Goal: Information Seeking & Learning: Learn about a topic

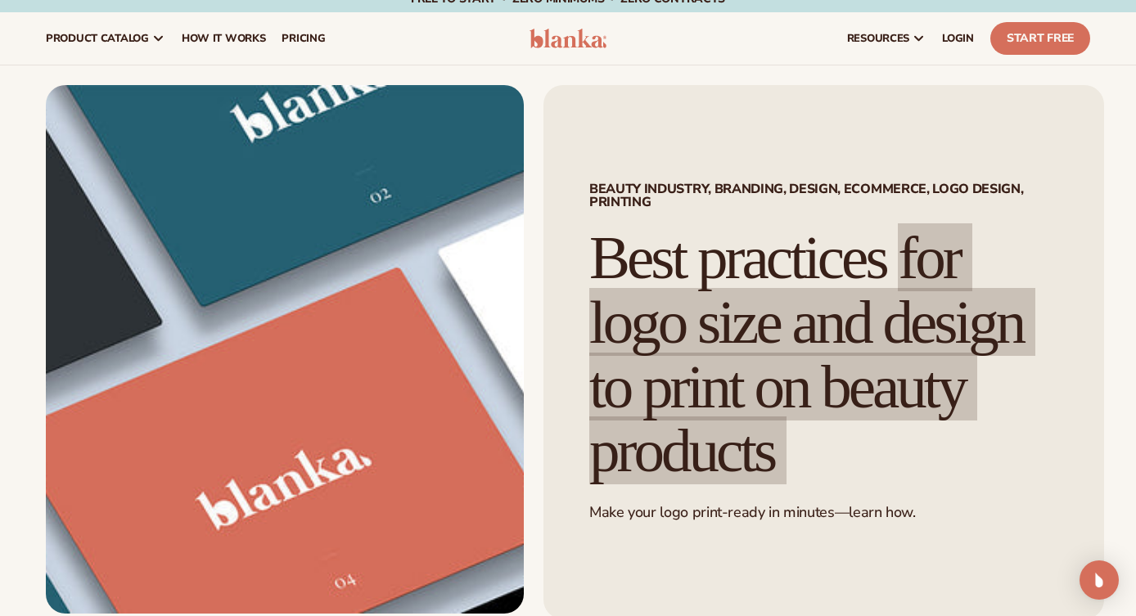
scroll to position [18, 0]
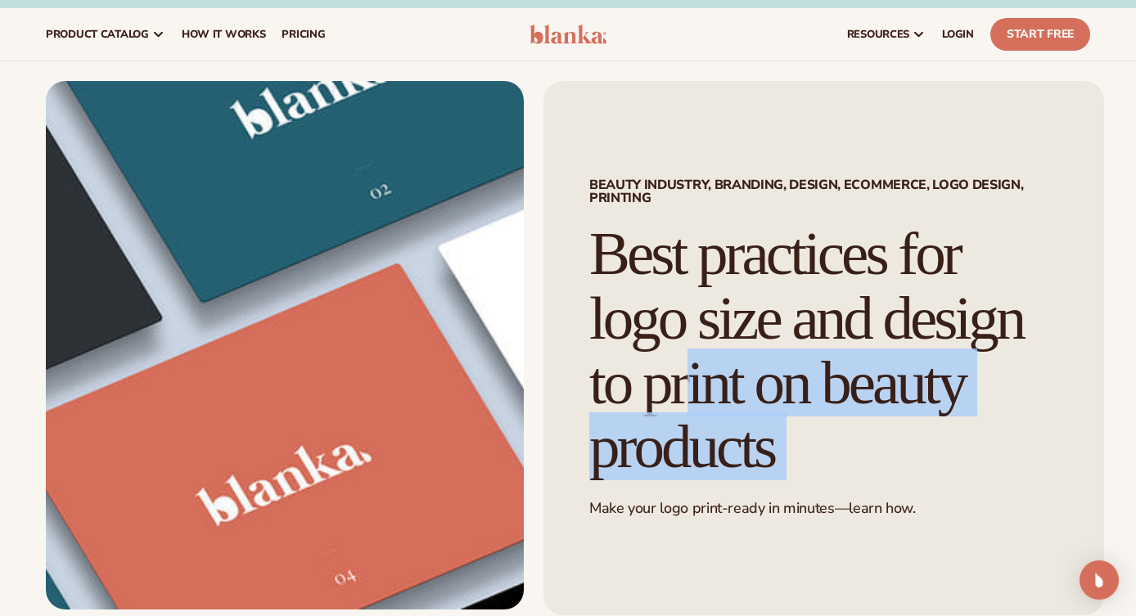
click at [826, 330] on h1 "Best practices for logo size and design to print on beauty products" at bounding box center [823, 351] width 469 height 258
click at [826, 329] on h1 "Best practices for logo size and design to print on beauty products" at bounding box center [823, 351] width 469 height 258
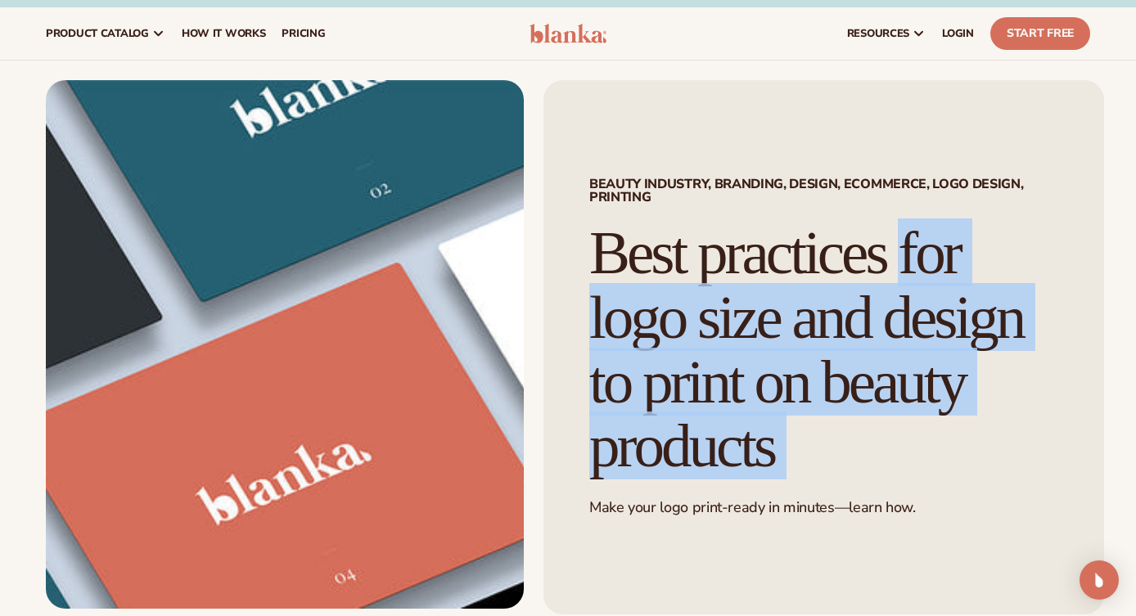
click at [826, 329] on h1 "Best practices for logo size and design to print on beauty products" at bounding box center [823, 350] width 469 height 258
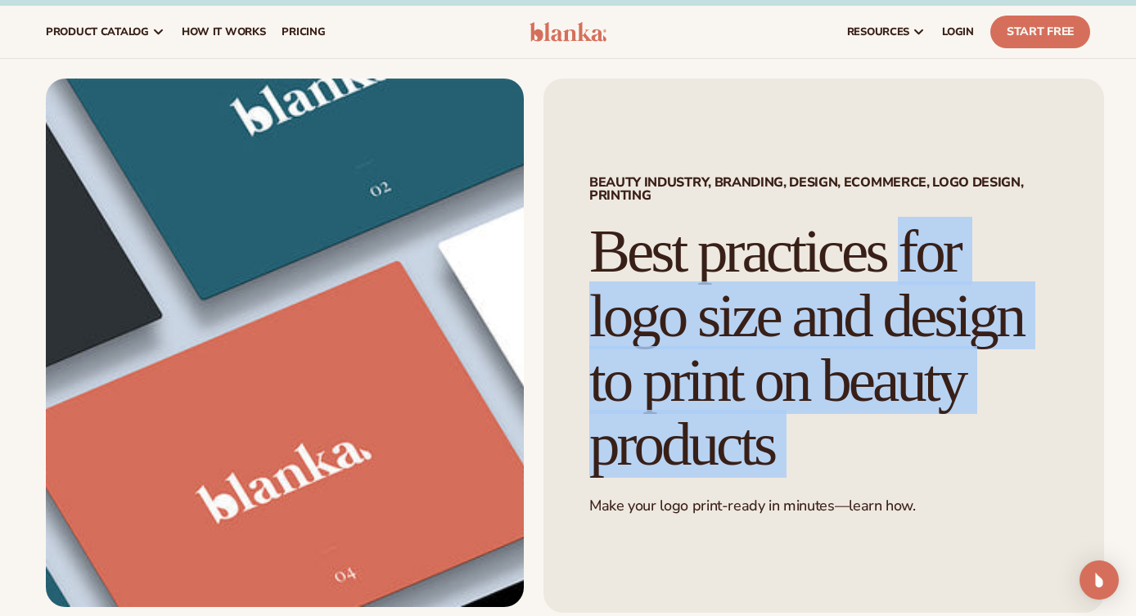
scroll to position [17, 0]
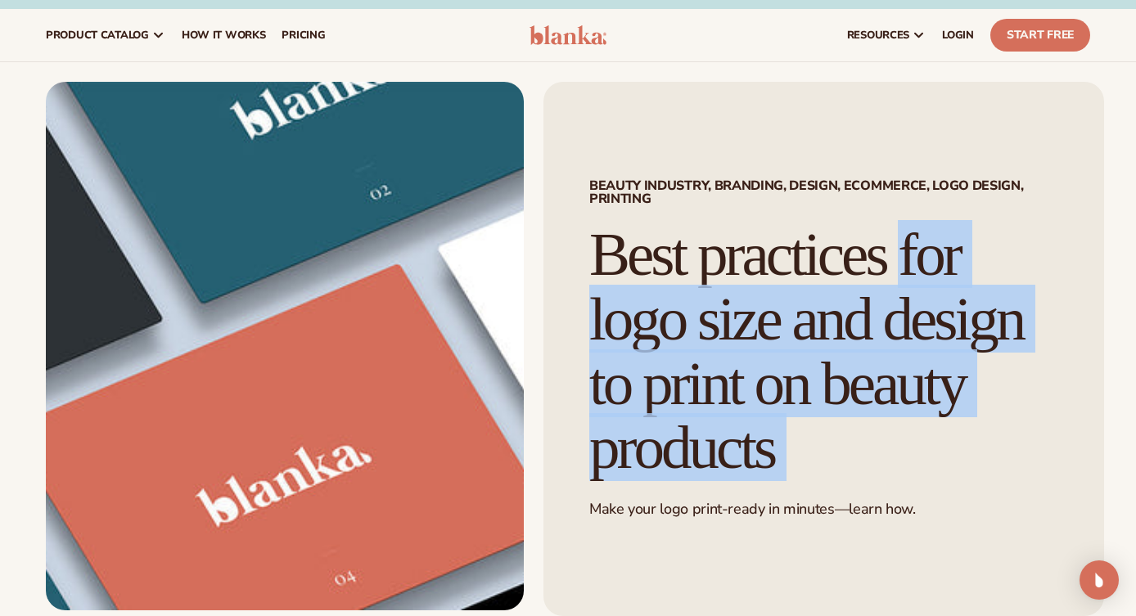
click at [762, 283] on h1 "Best practices for logo size and design to print on beauty products" at bounding box center [823, 352] width 469 height 258
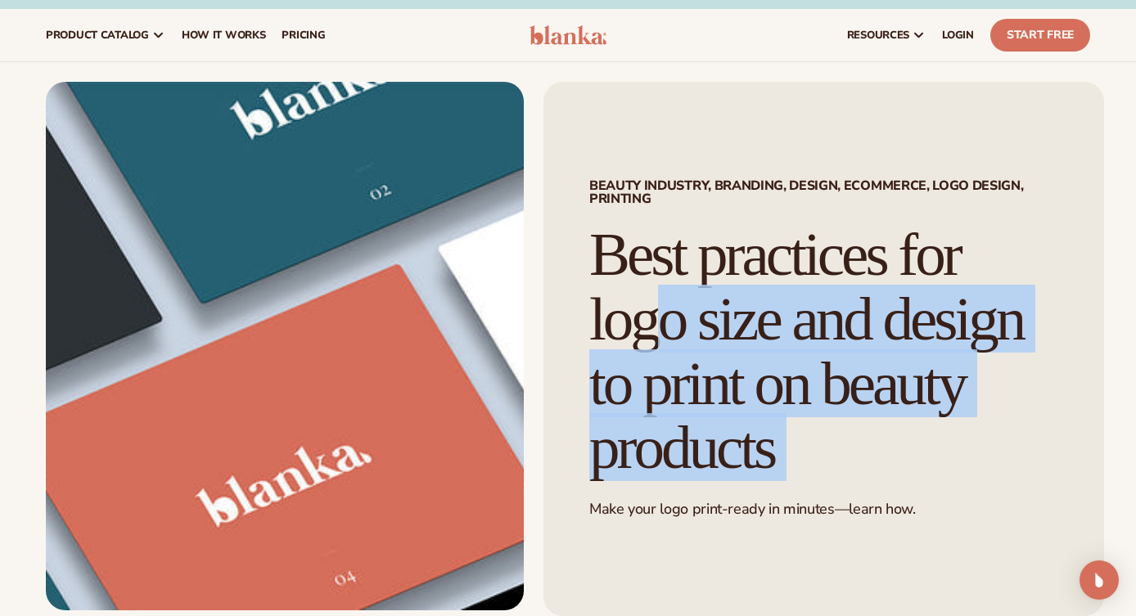
click at [762, 283] on h1 "Best practices for logo size and design to print on beauty products" at bounding box center [823, 352] width 469 height 258
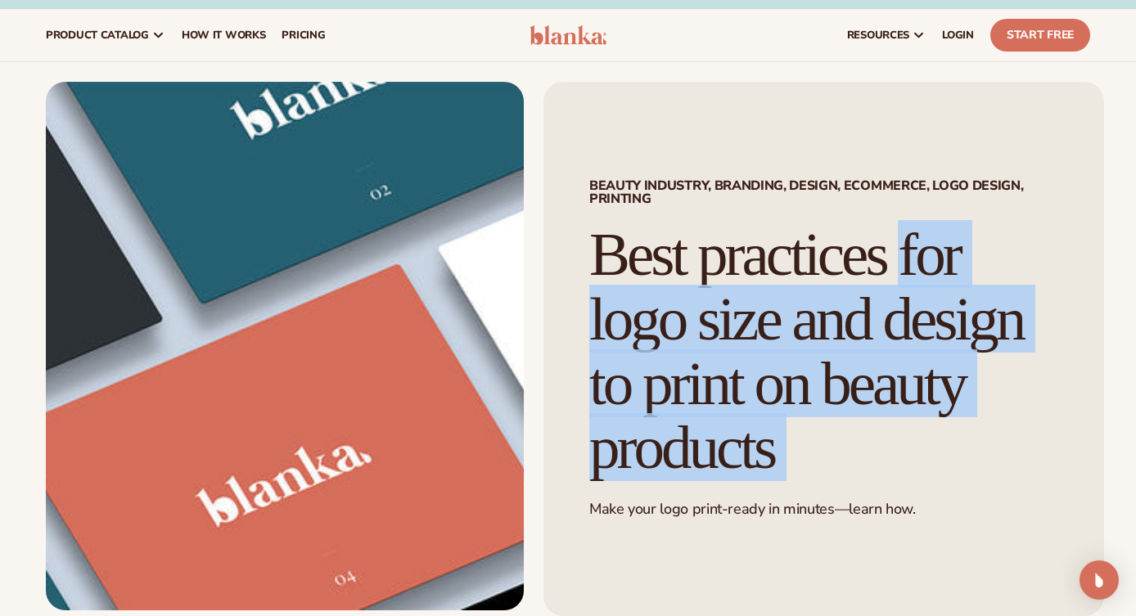
click at [762, 283] on h1 "Best practices for logo size and design to print on beauty products" at bounding box center [823, 352] width 469 height 258
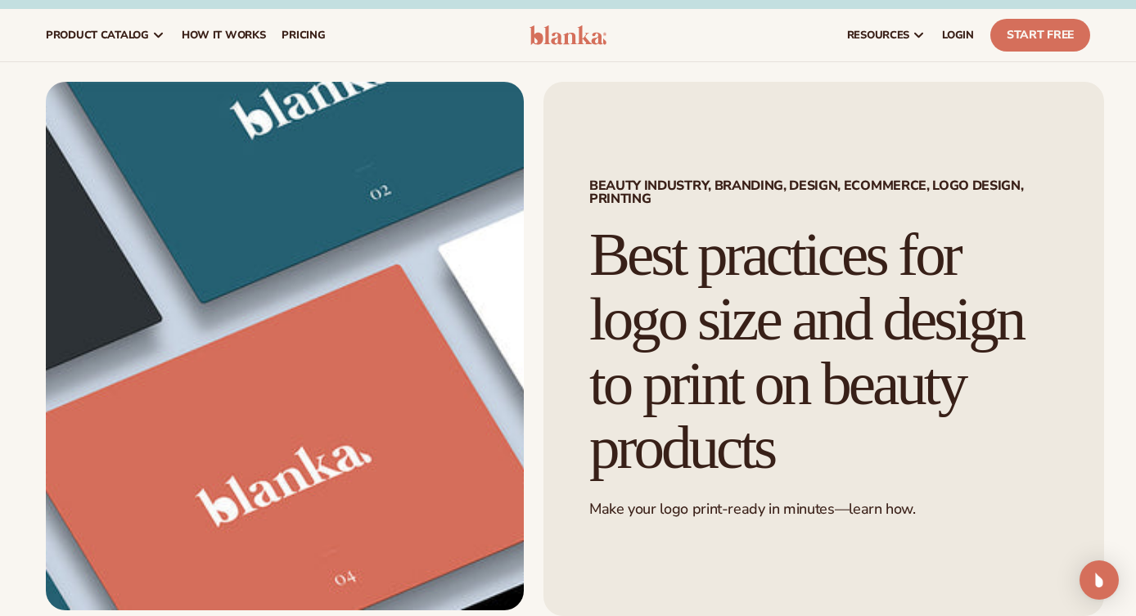
click at [765, 259] on h1 "Best practices for logo size and design to print on beauty products" at bounding box center [823, 352] width 469 height 258
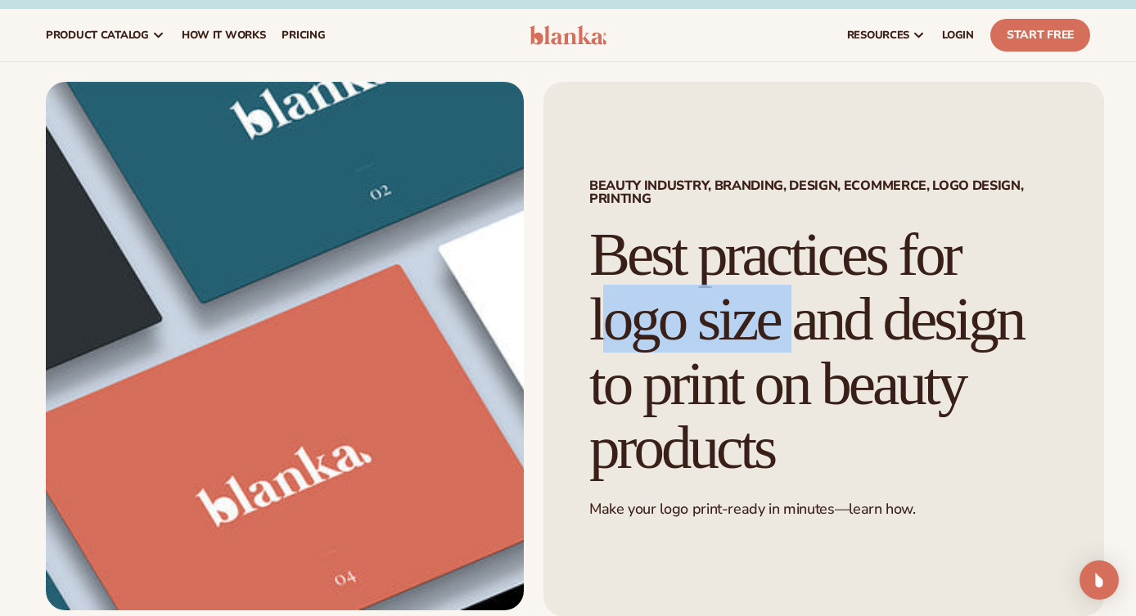
click at [765, 260] on h1 "Best practices for logo size and design to print on beauty products" at bounding box center [823, 352] width 469 height 258
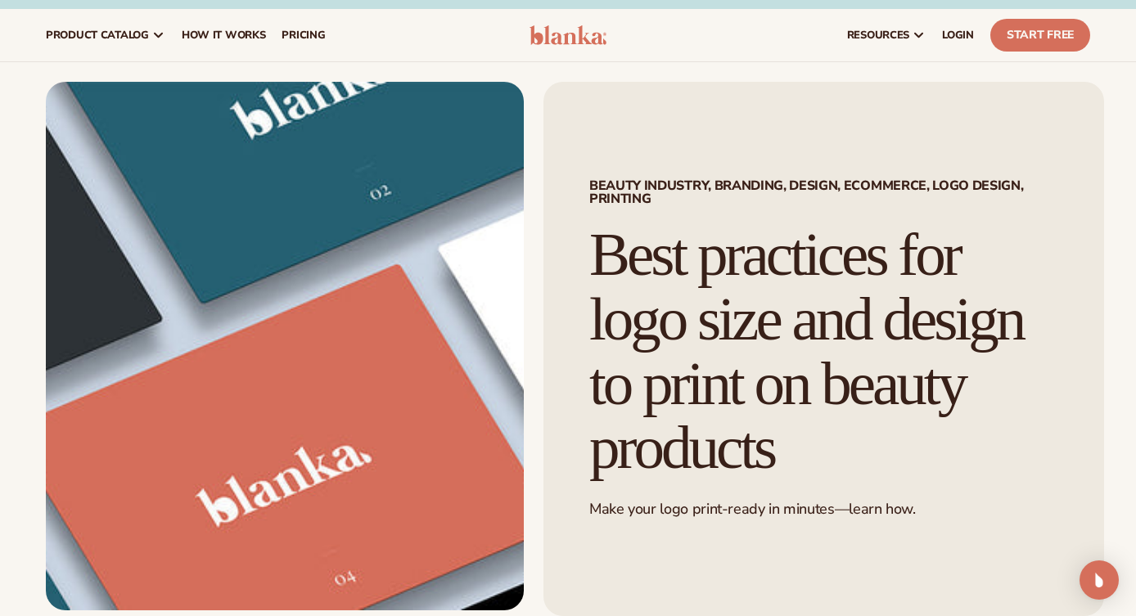
click at [765, 260] on h1 "Best practices for logo size and design to print on beauty products" at bounding box center [823, 352] width 469 height 258
click at [764, 260] on h1 "Best practices for logo size and design to print on beauty products" at bounding box center [823, 352] width 469 height 258
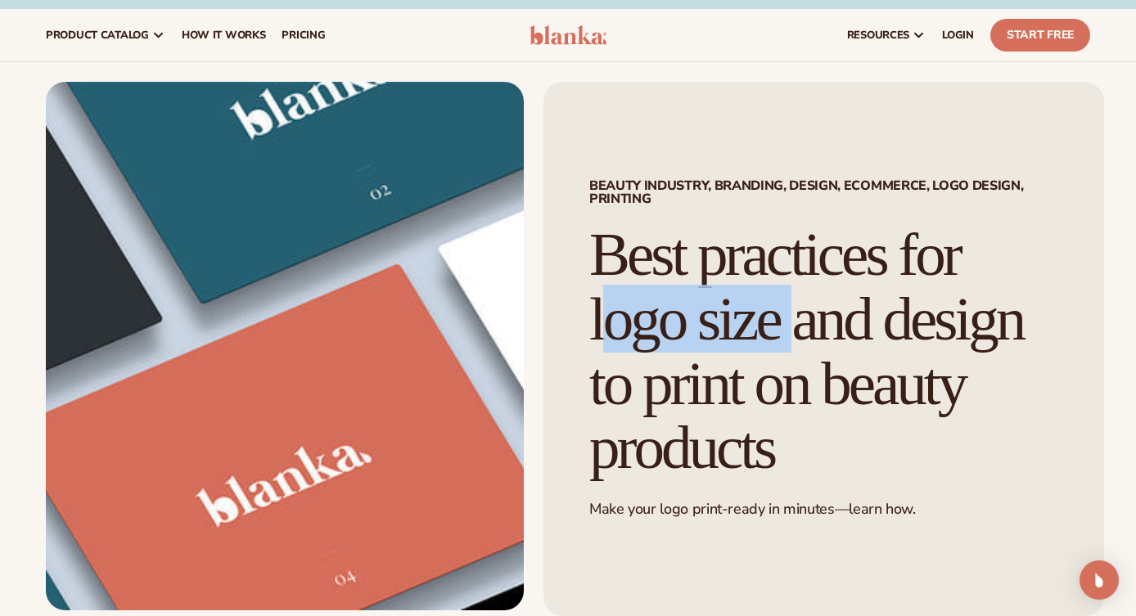
click at [764, 260] on h1 "Best practices for logo size and design to print on beauty products" at bounding box center [823, 352] width 469 height 258
copy h1 "practices"
click at [780, 258] on h1 "Best practices for logo size and design to print on beauty products" at bounding box center [823, 352] width 469 height 258
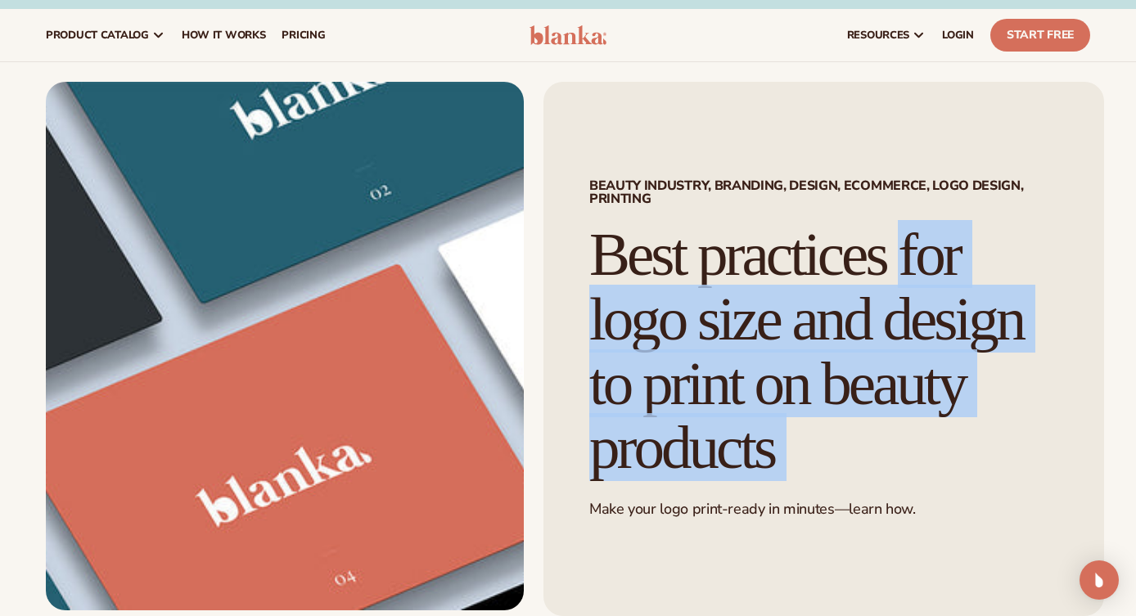
click at [780, 258] on h1 "Best practices for logo size and design to print on beauty products" at bounding box center [823, 352] width 469 height 258
copy div "Best practices for logo size and design to print on beauty products"
click at [714, 269] on h1 "Best practices for logo size and design to print on beauty products" at bounding box center [823, 352] width 469 height 258
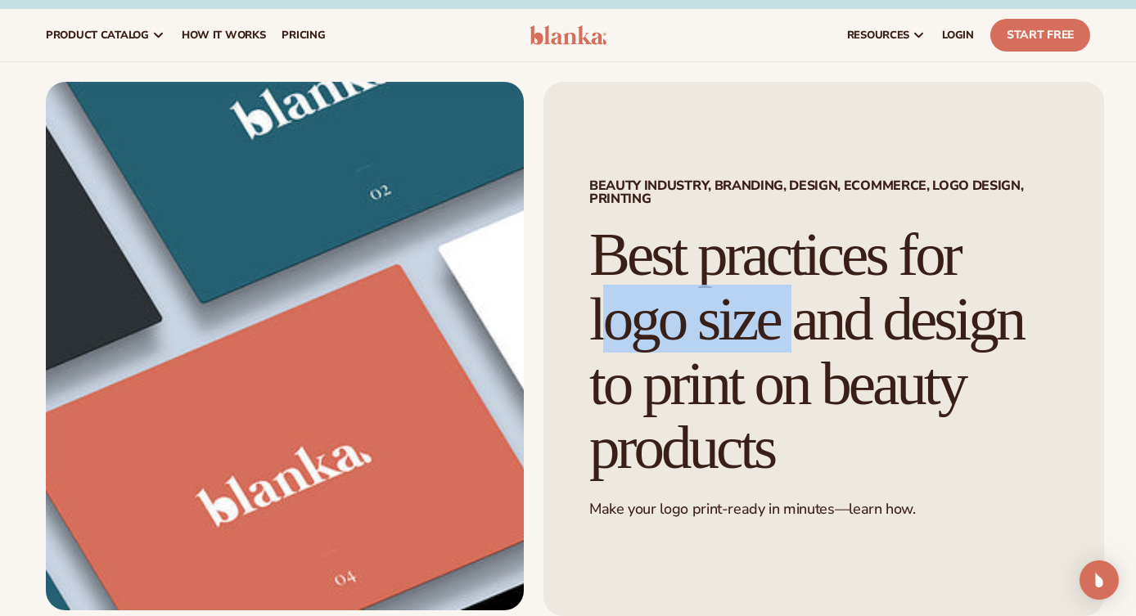
click at [714, 269] on h1 "Best practices for logo size and design to print on beauty products" at bounding box center [823, 352] width 469 height 258
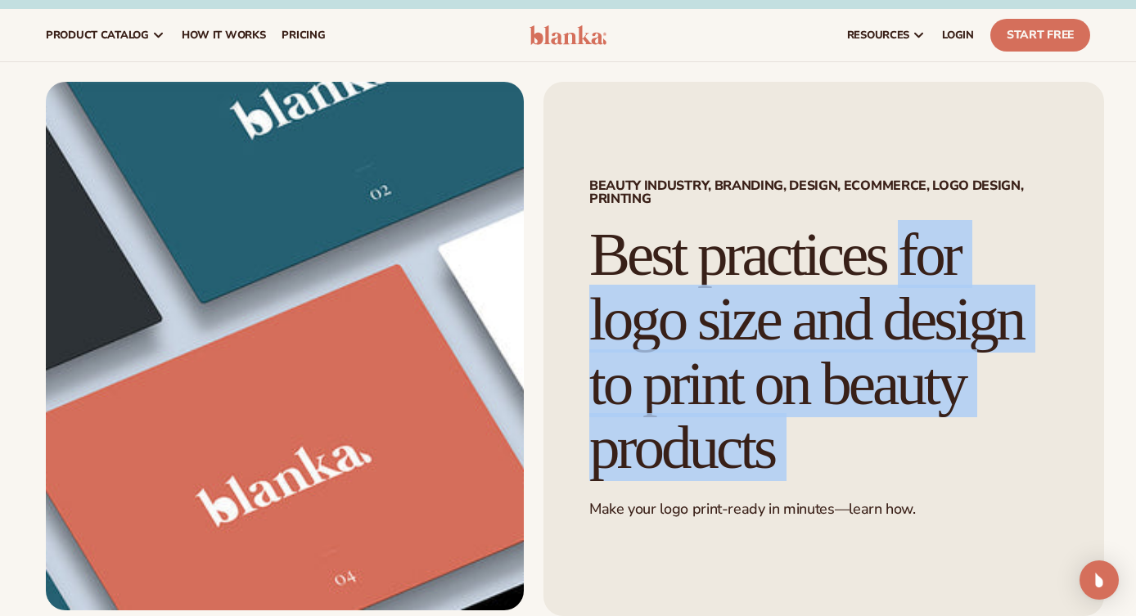
click at [713, 269] on h1 "Best practices for logo size and design to print on beauty products" at bounding box center [823, 352] width 469 height 258
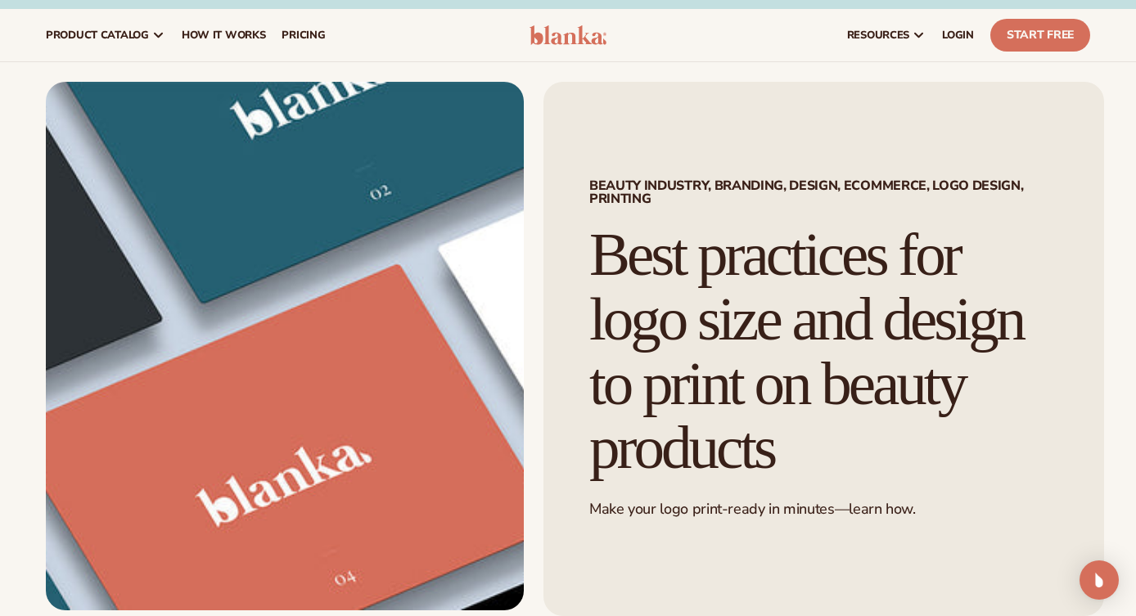
click at [743, 268] on h1 "Best practices for logo size and design to print on beauty products" at bounding box center [823, 352] width 469 height 258
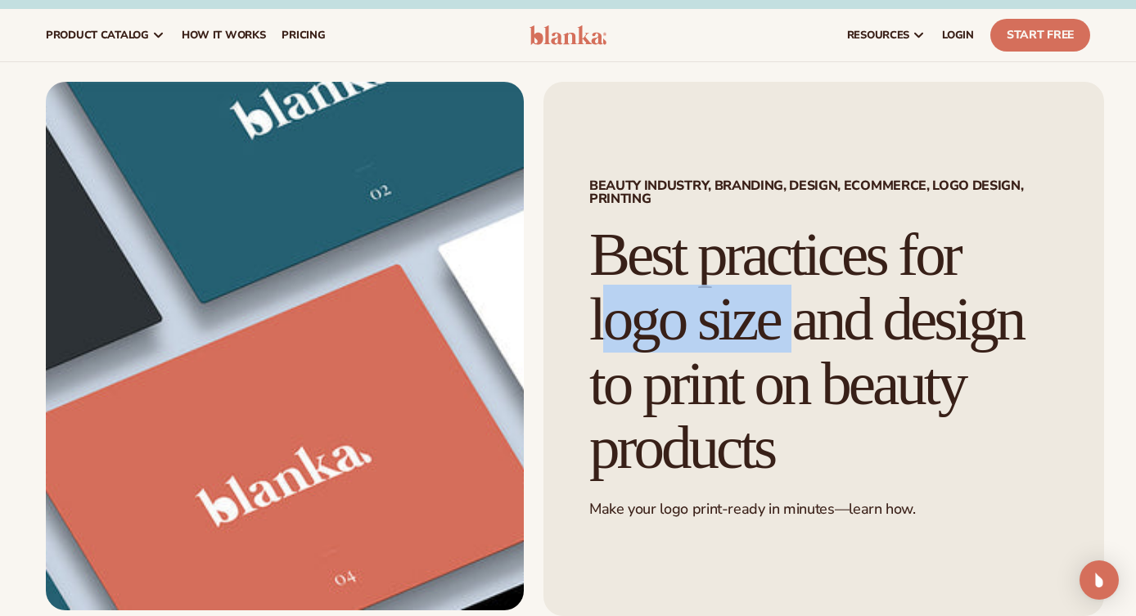
click at [743, 268] on h1 "Best practices for logo size and design to print on beauty products" at bounding box center [823, 352] width 469 height 258
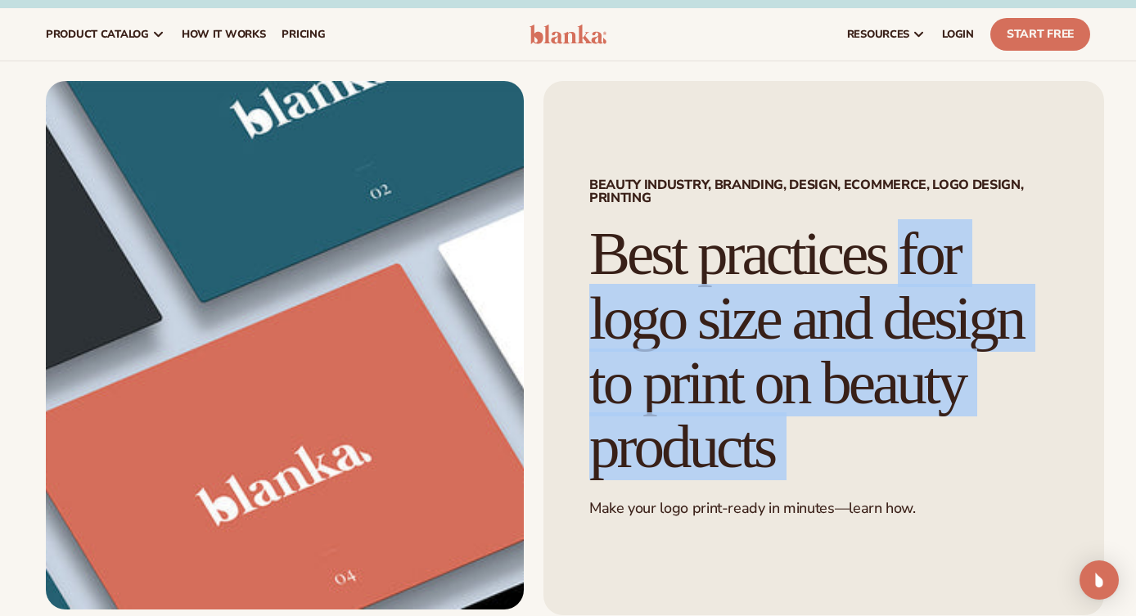
click at [743, 268] on h1 "Best practices for logo size and design to print on beauty products" at bounding box center [823, 351] width 469 height 258
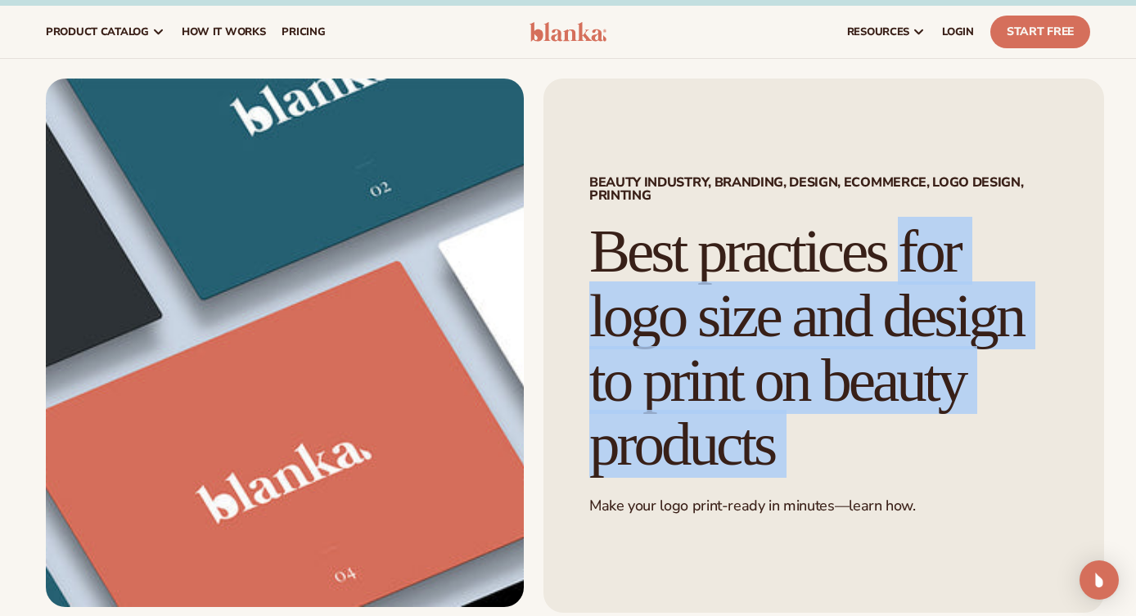
copy div "Best practices for logo size and design to print on beauty products"
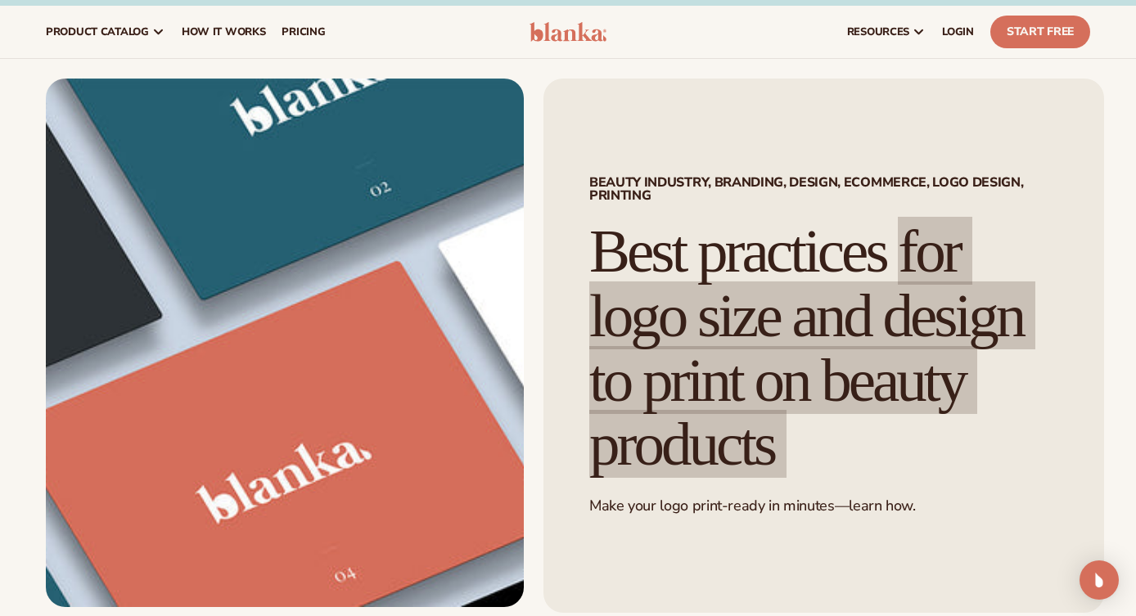
scroll to position [16, 0]
